Goal: Task Accomplishment & Management: Manage account settings

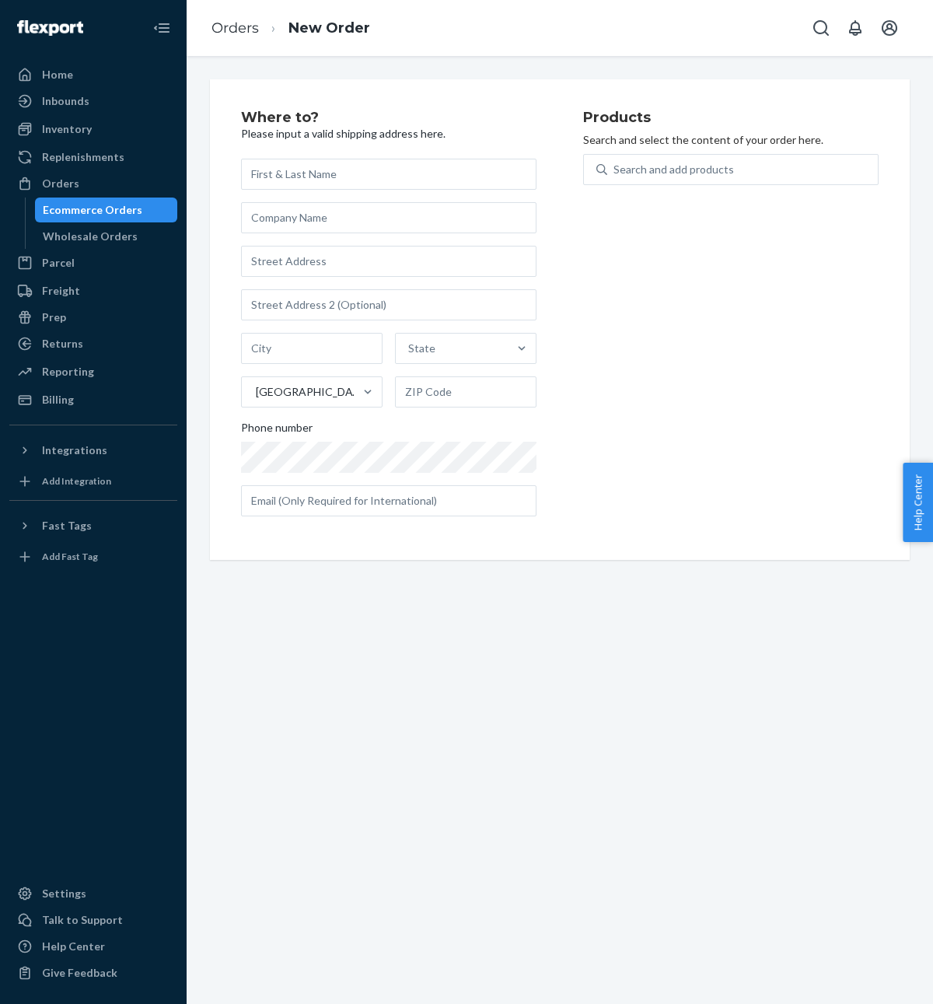
click at [456, 183] on input "text" at bounding box center [388, 174] width 295 height 31
click at [697, 167] on div "Search and add products" at bounding box center [674, 170] width 121 height 16
click at [615, 167] on input "Search and add products" at bounding box center [615, 170] width 2 height 16
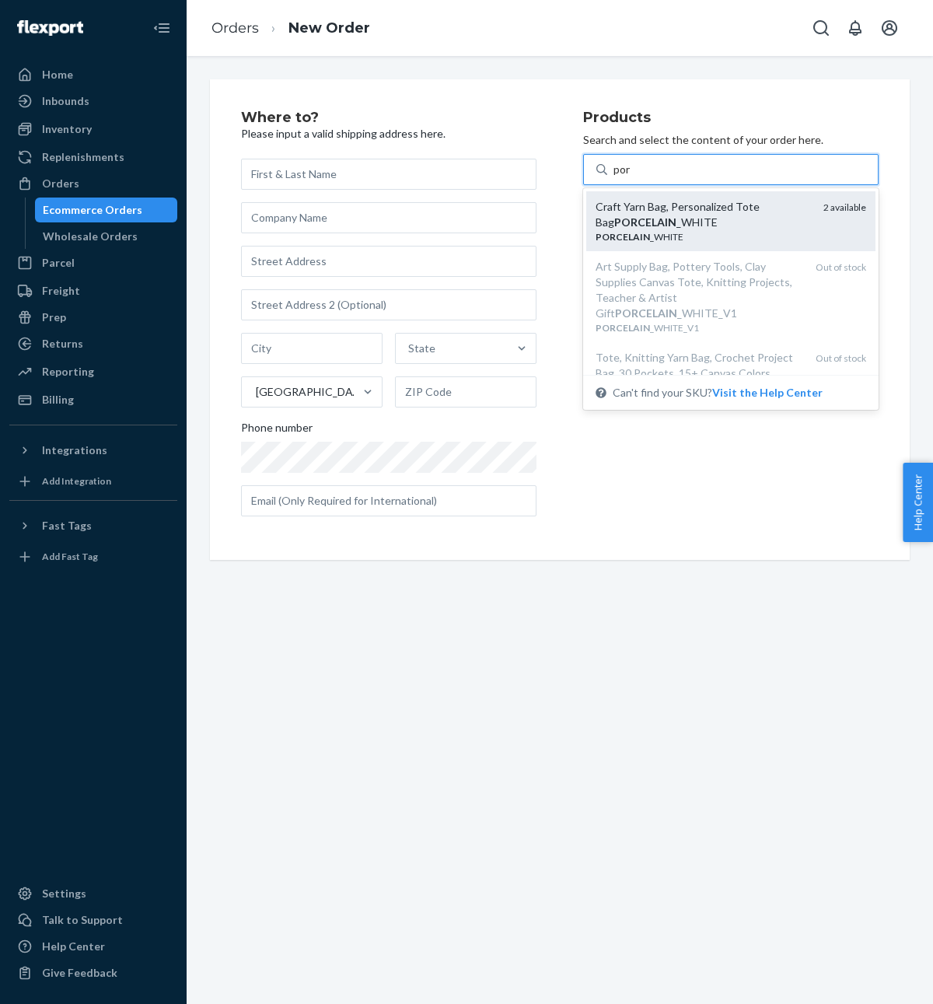
type input "por"
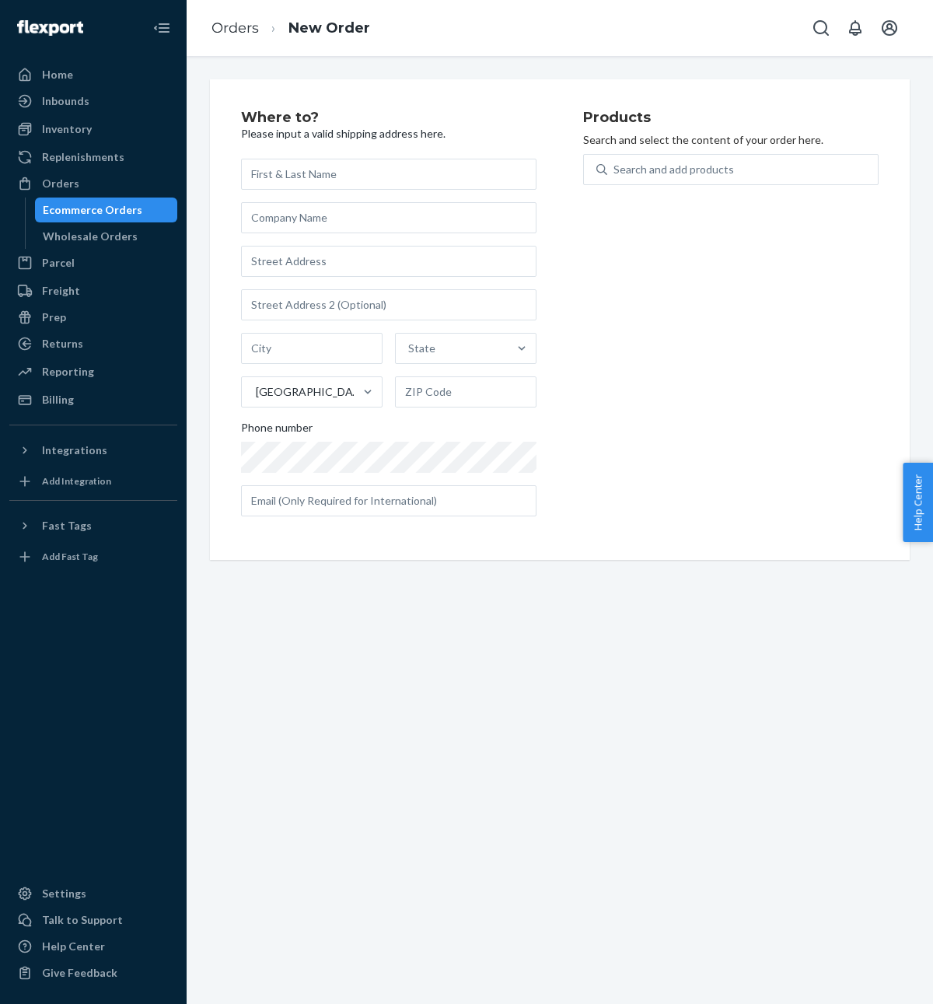
click at [110, 208] on div "Ecommerce Orders" at bounding box center [93, 210] width 100 height 16
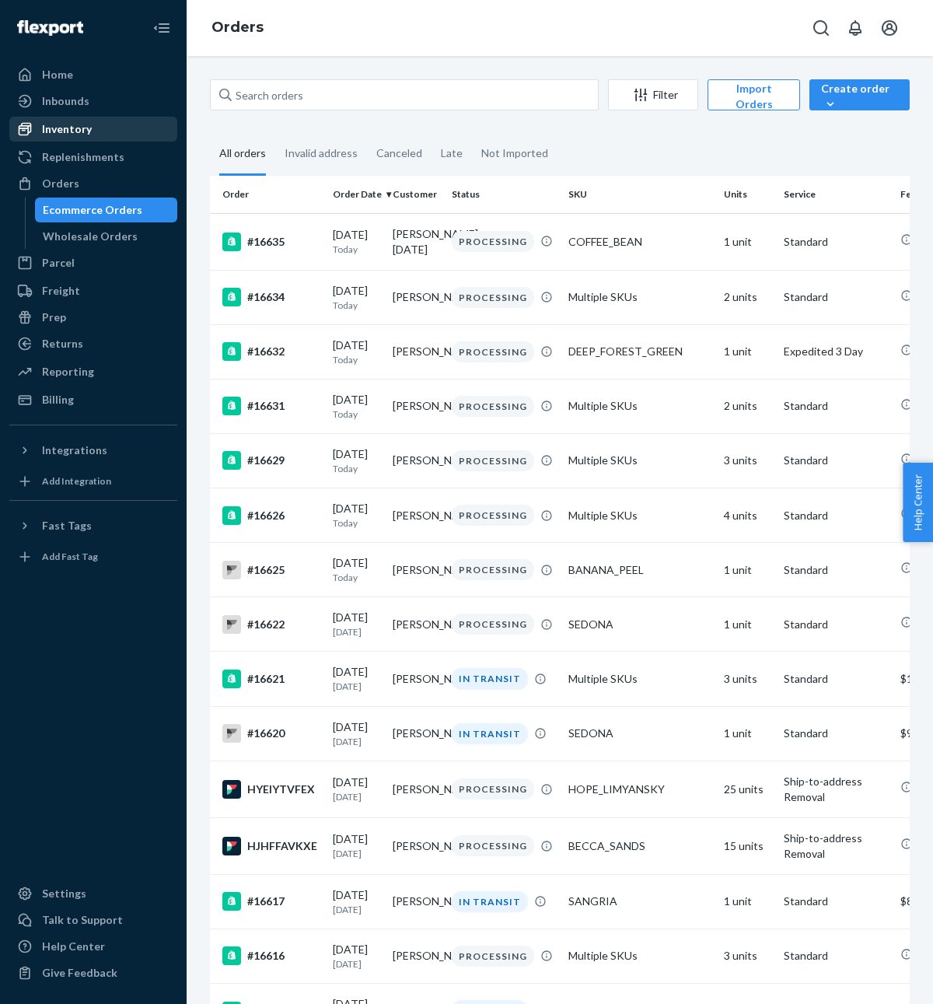
click at [83, 124] on div "Inventory" at bounding box center [67, 129] width 50 height 16
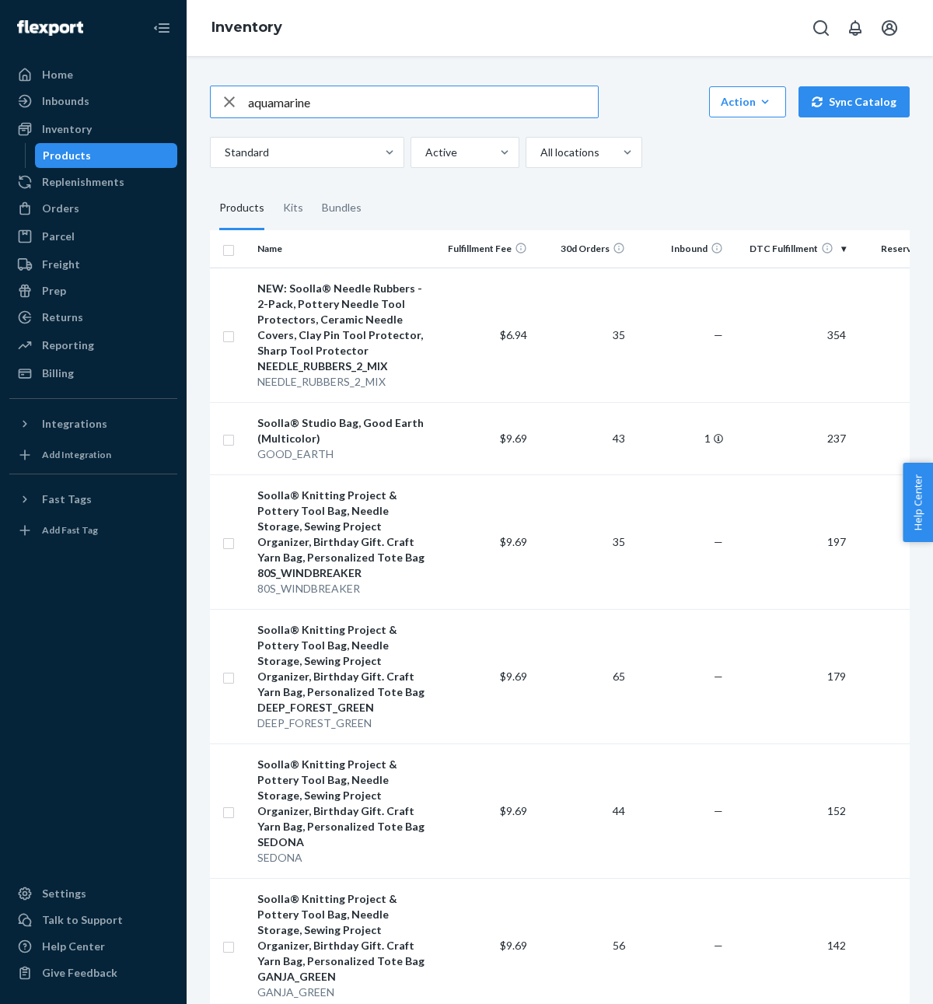
type input "aquamarine"
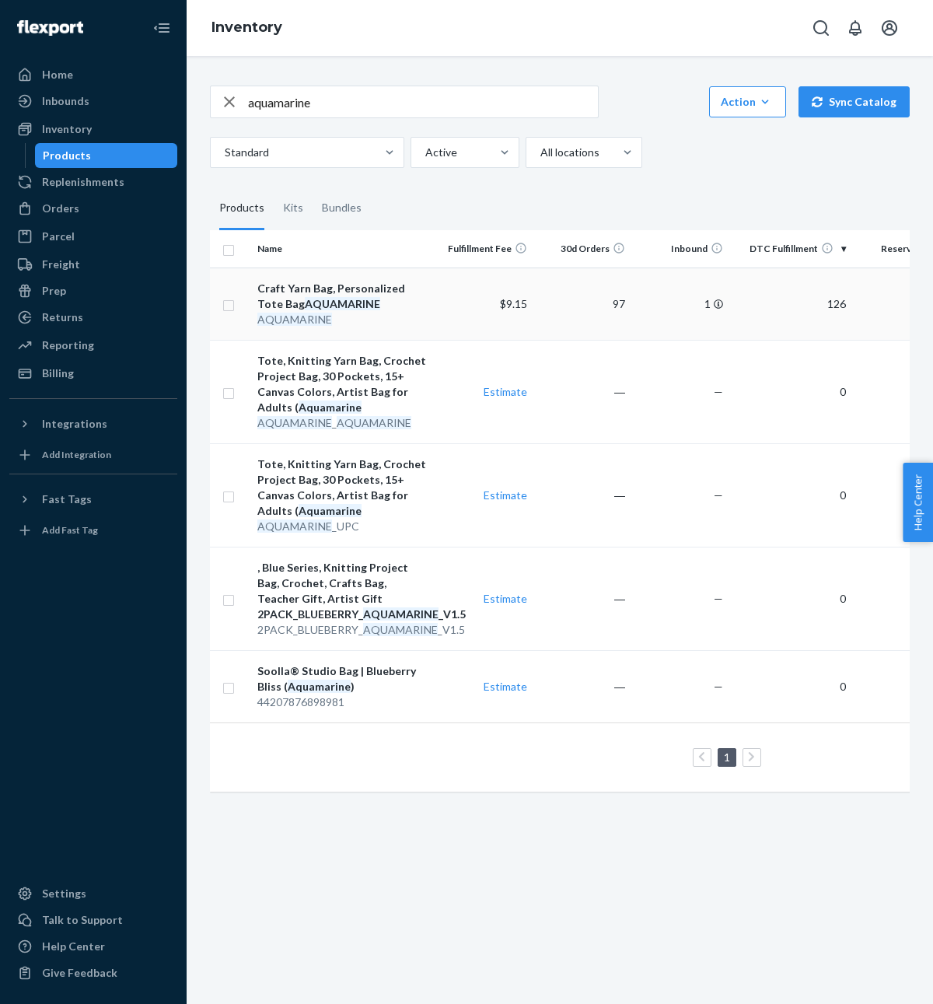
click at [331, 301] on em "AQUAMARINE" at bounding box center [342, 303] width 75 height 13
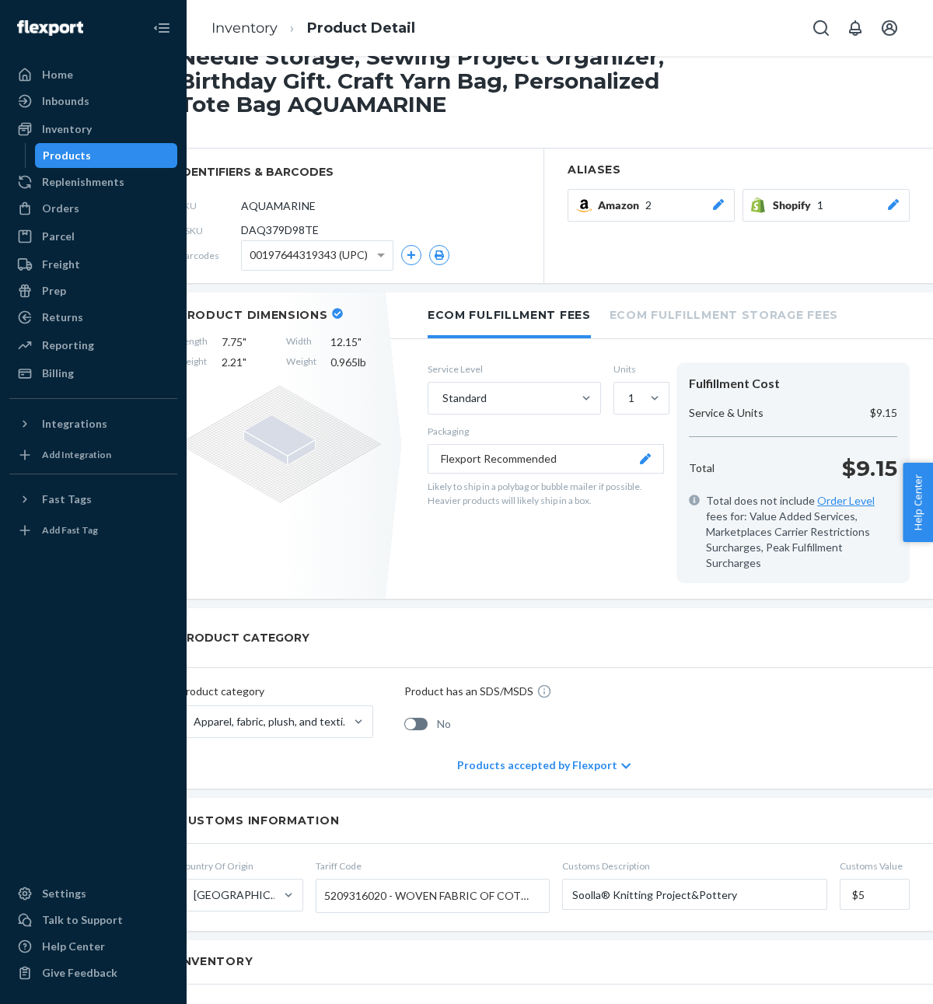
scroll to position [67, 54]
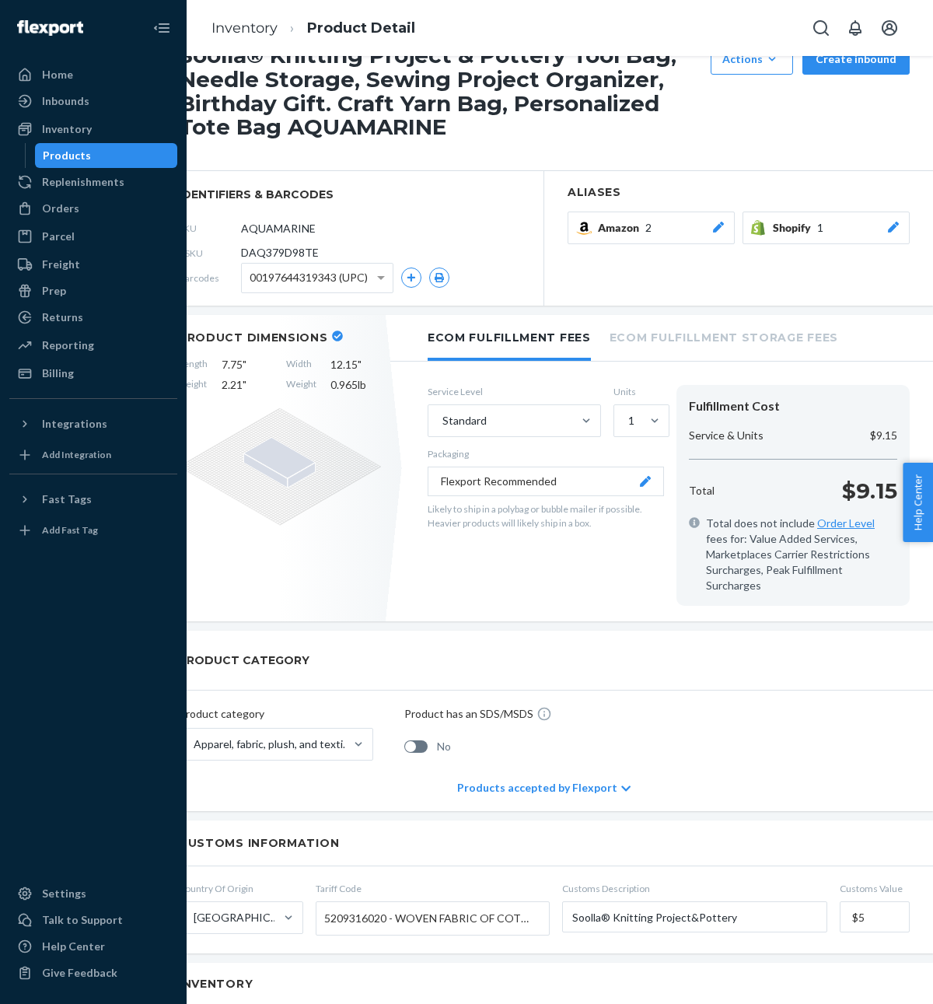
click at [324, 357] on div "Length 7.75 " Width 12.15 " Height 2.21 " Weight 0.965 lb" at bounding box center [280, 375] width 202 height 36
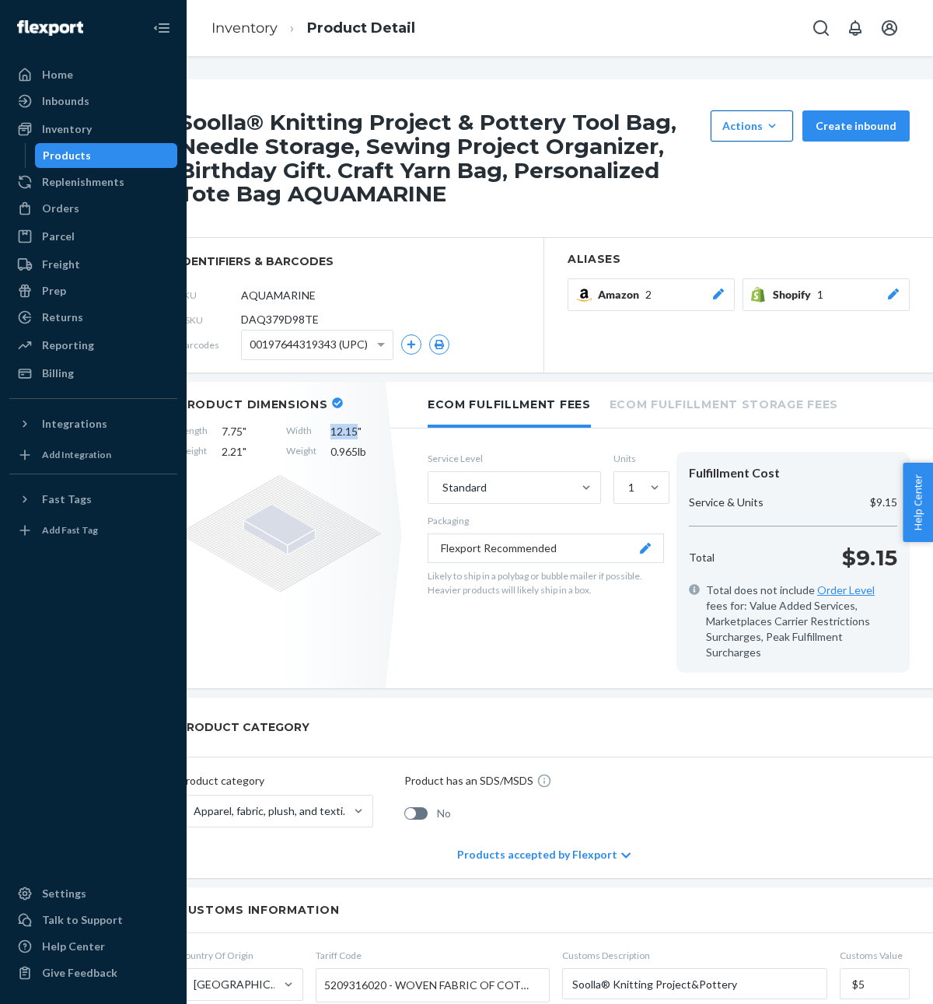
click at [791, 114] on button "Actions Add components Hide Request removal" at bounding box center [752, 125] width 82 height 31
click at [750, 227] on span "Request removal" at bounding box center [775, 230] width 96 height 11
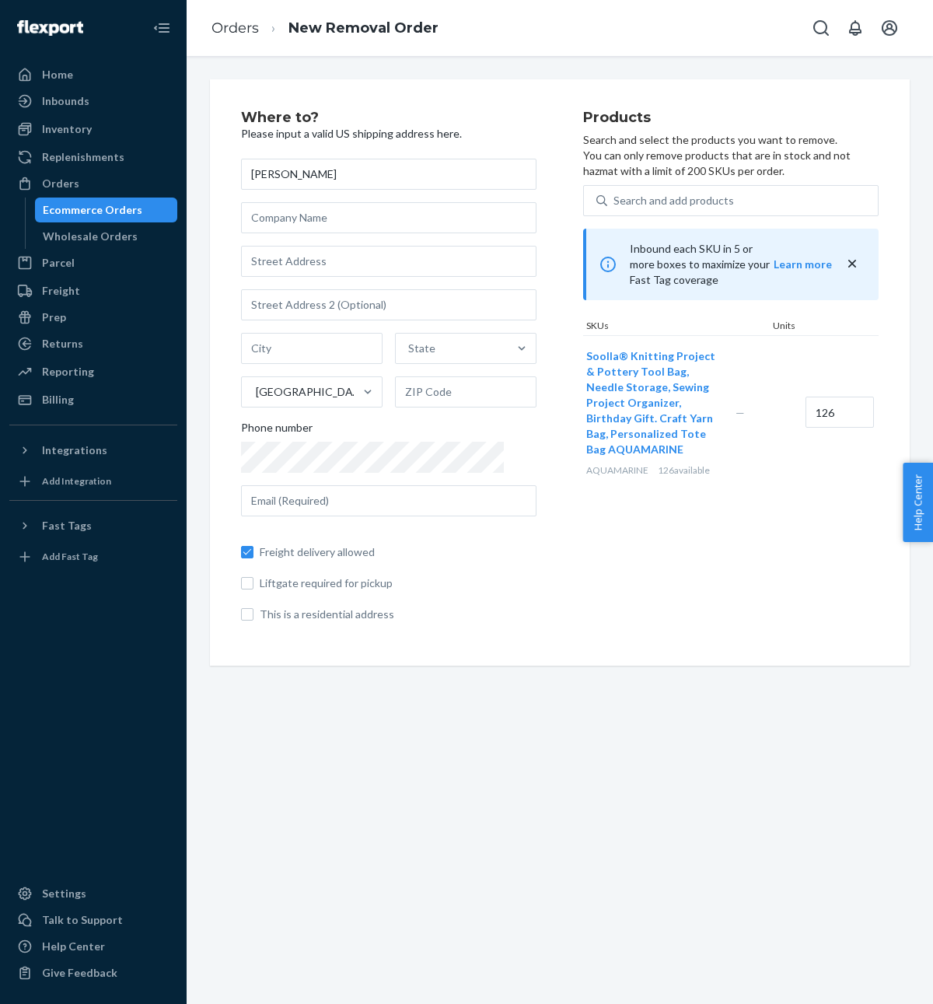
type input "[PERSON_NAME]"
type input "13742 Onkayha Cir"
type input "Irvine"
type input "92620"
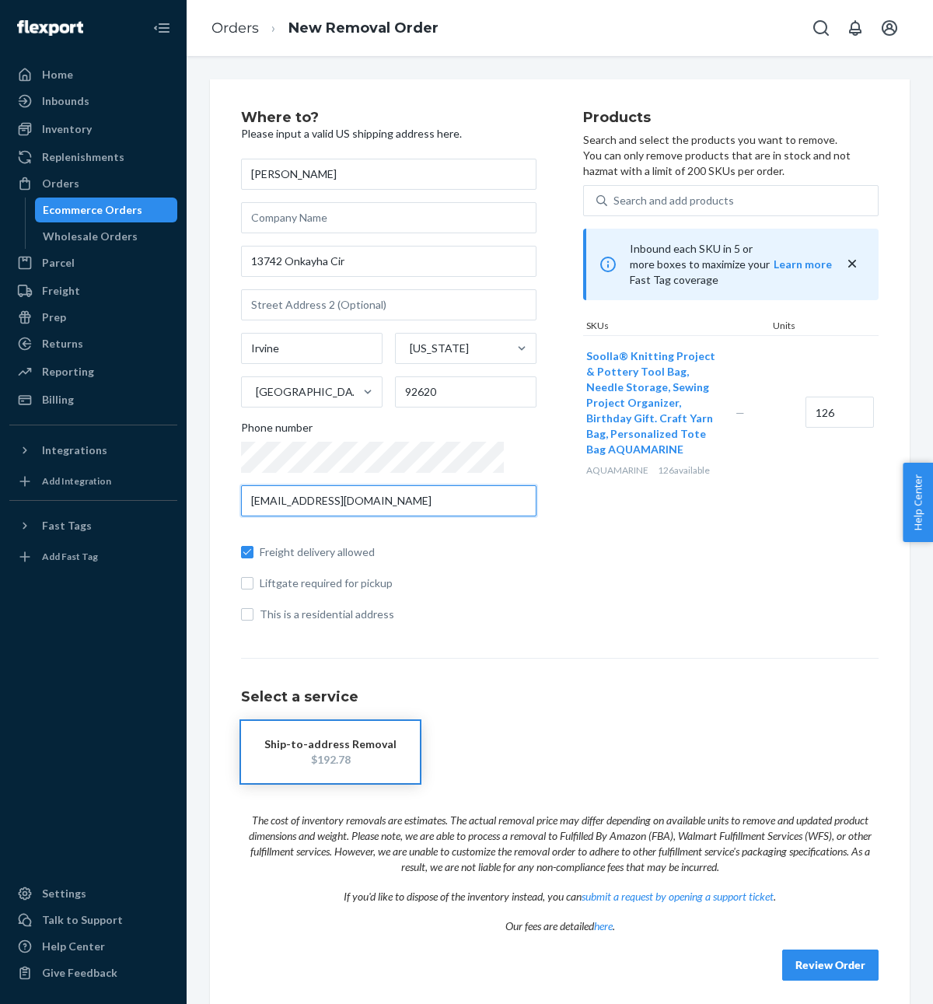
type input "[EMAIL_ADDRESS][DOMAIN_NAME]"
click at [809, 397] on input "126" at bounding box center [840, 412] width 68 height 31
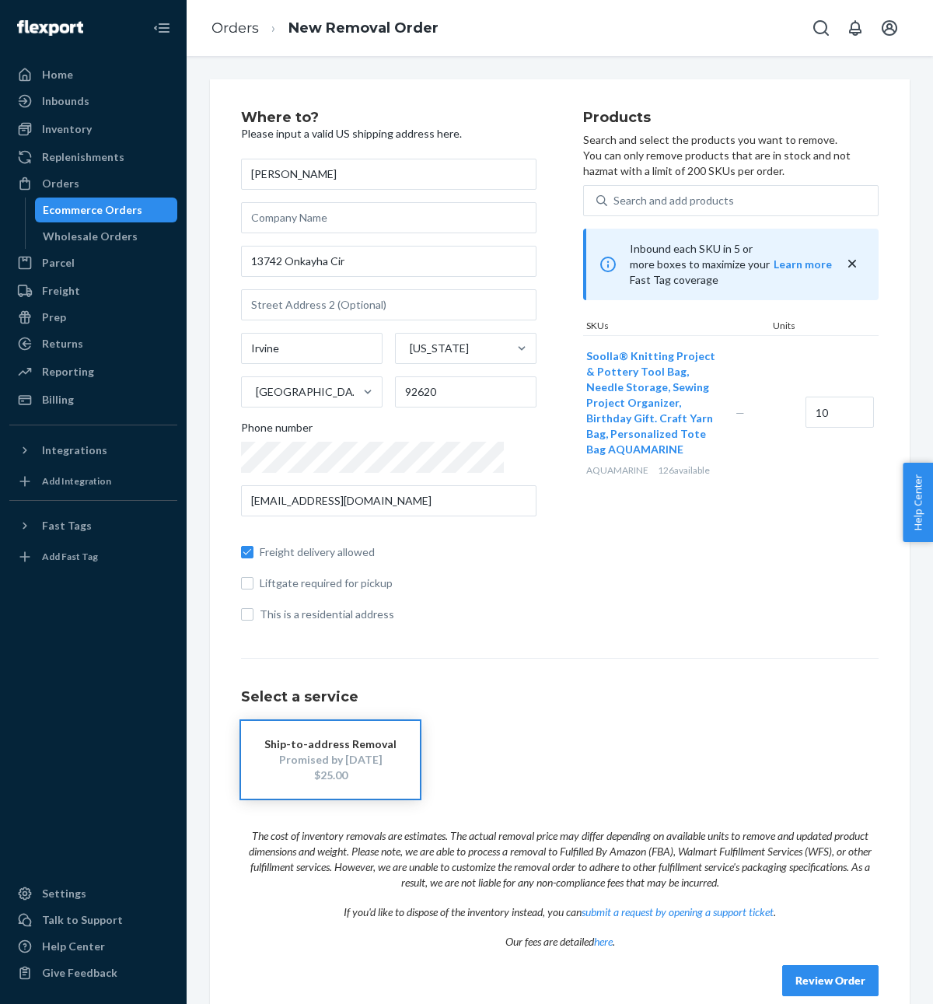
click at [801, 554] on div "Products Search and select the products you want to remove. You can only remove…" at bounding box center [730, 372] width 295 height 524
click at [820, 397] on input "10" at bounding box center [840, 412] width 68 height 31
type input "15"
click at [751, 574] on div "Products Search and select the products you want to remove. You can only remove…" at bounding box center [730, 372] width 295 height 524
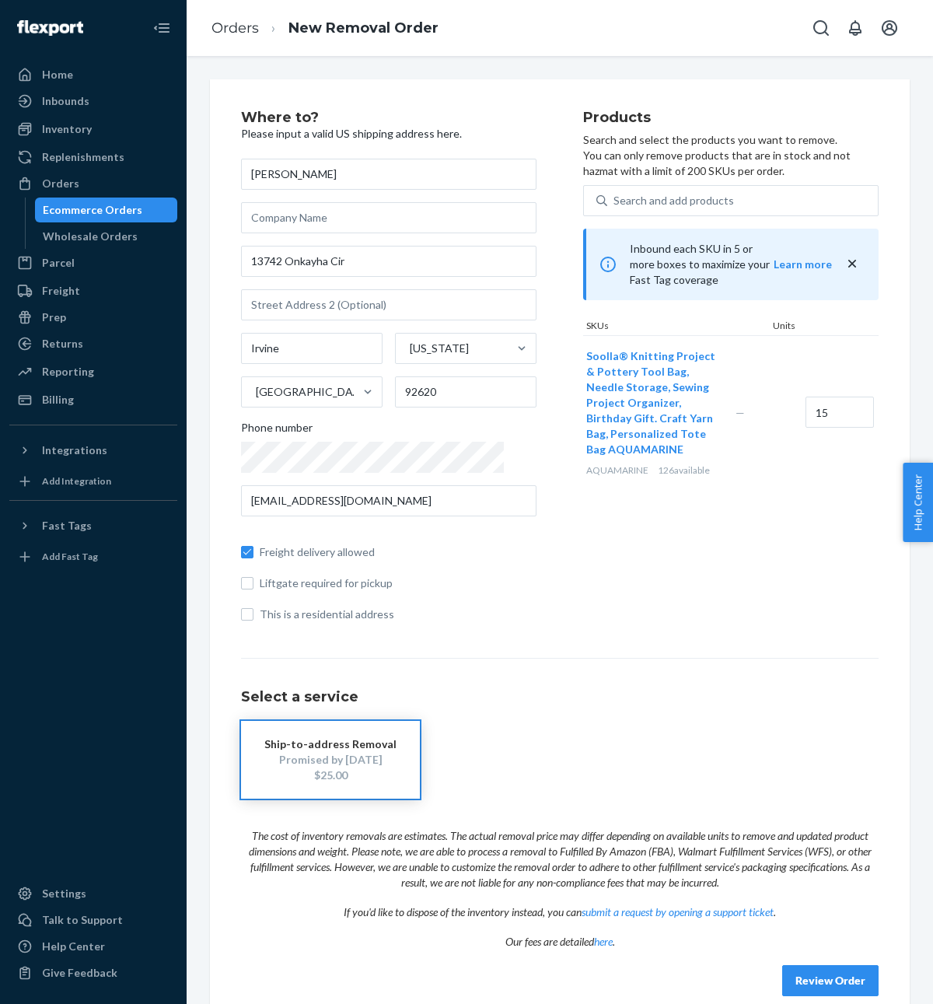
scroll to position [22, 0]
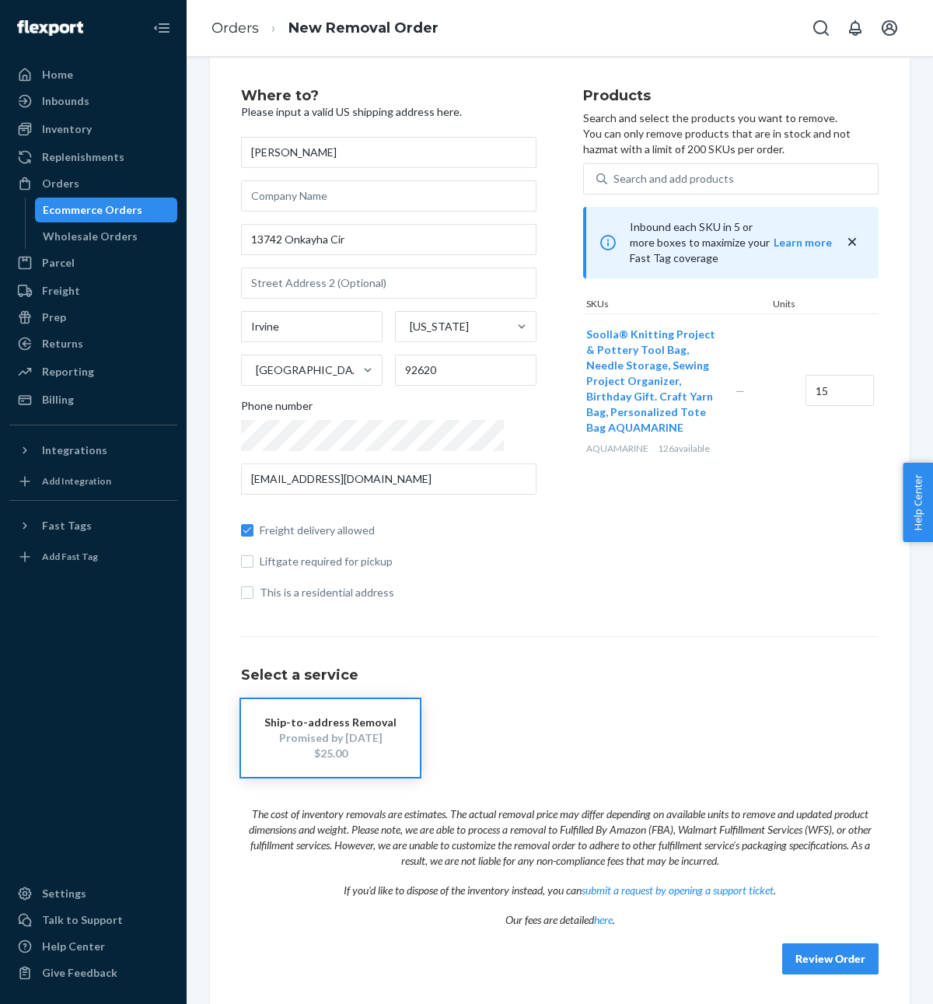
click at [659, 755] on div "Ship-to-address Removal Promised by [DATE] $25.00" at bounding box center [560, 738] width 638 height 78
click at [834, 947] on button "Review Order" at bounding box center [830, 958] width 96 height 31
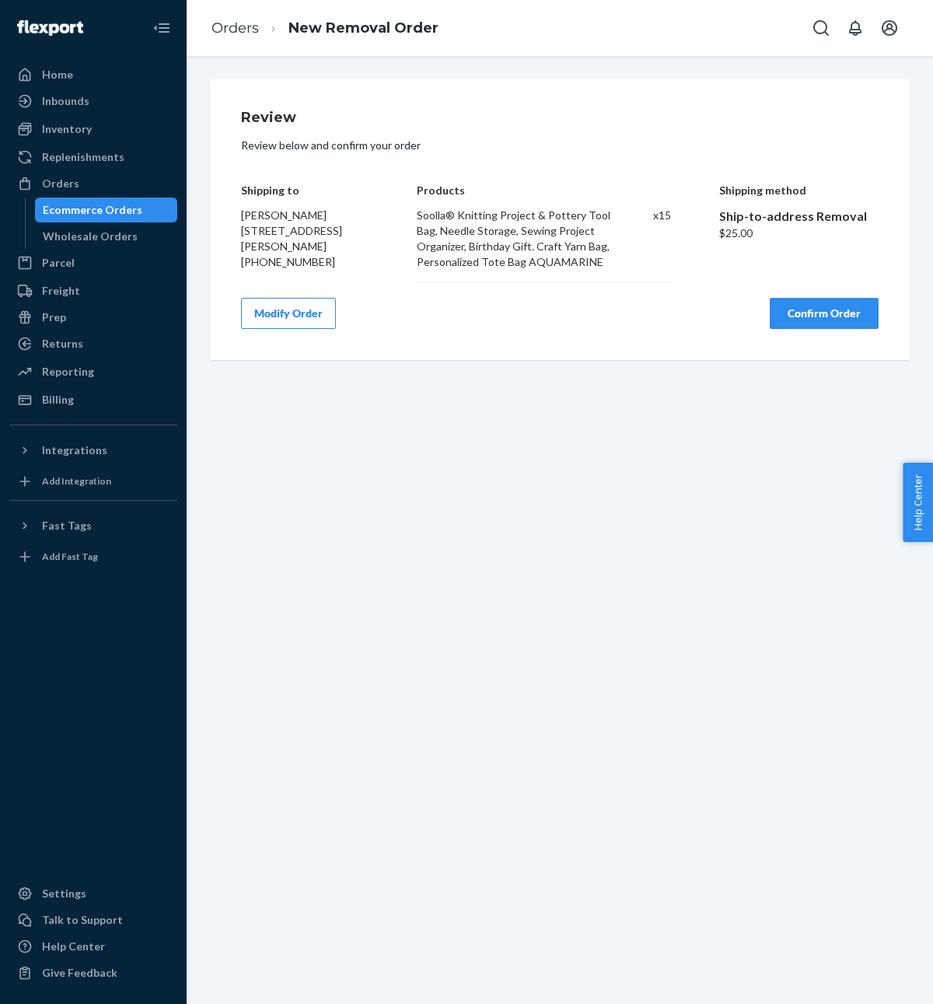
scroll to position [0, 0]
click at [298, 308] on button "Modify Order" at bounding box center [288, 313] width 95 height 31
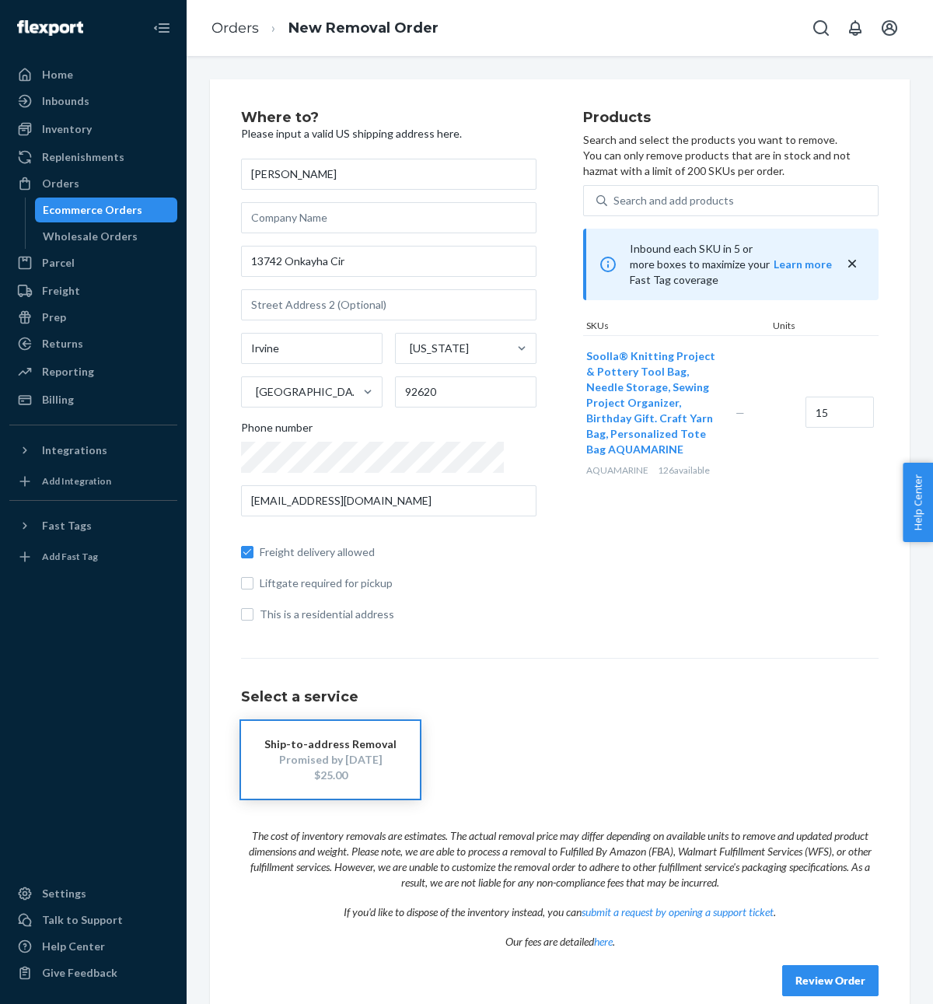
click at [825, 960] on div "Review Order" at bounding box center [560, 972] width 638 height 47
click at [825, 965] on button "Review Order" at bounding box center [830, 980] width 96 height 31
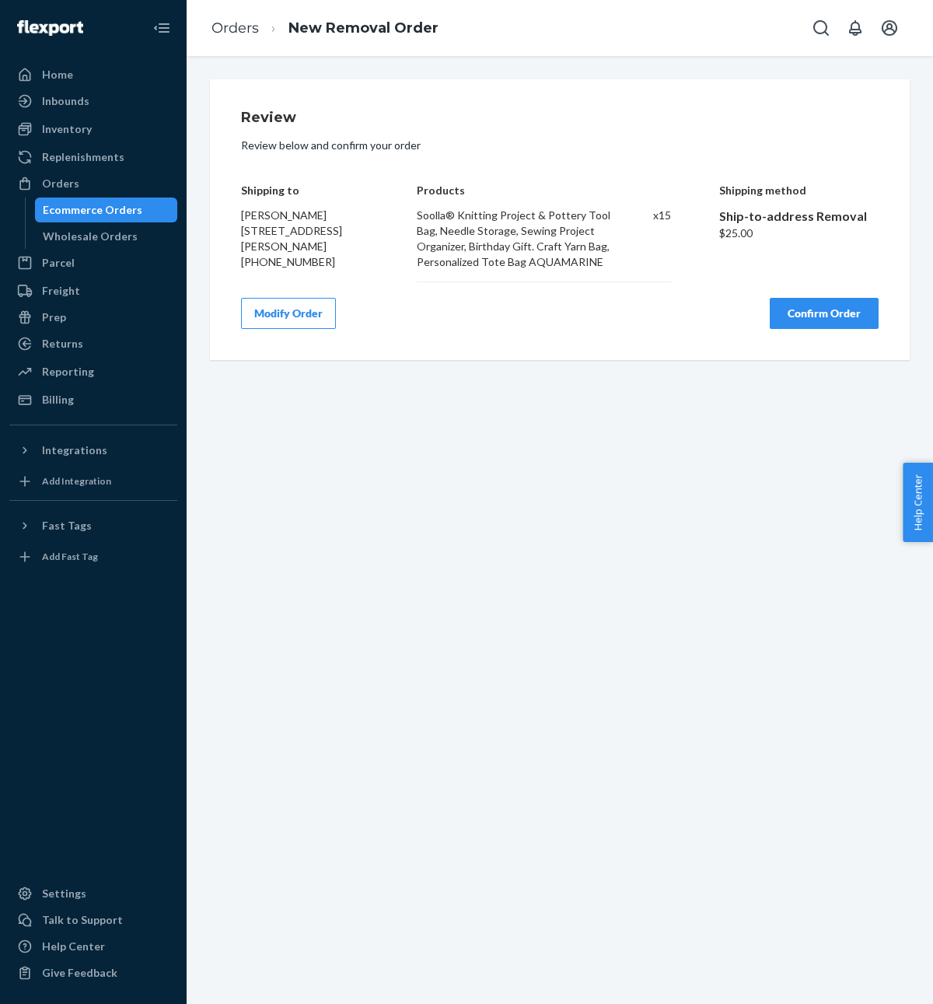
click at [821, 318] on button "Confirm Order" at bounding box center [824, 313] width 109 height 31
